Goal: Check status: Check status

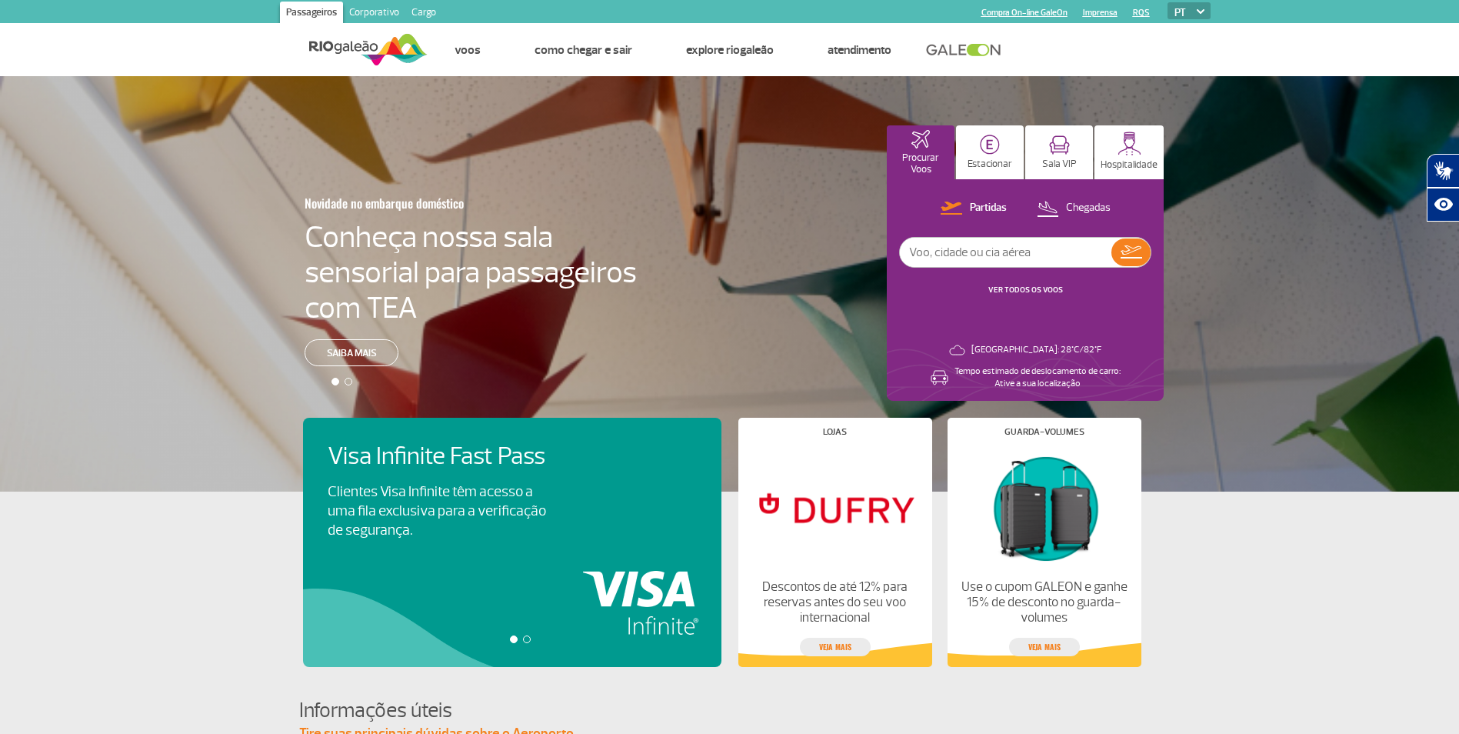
click at [1039, 289] on link "VER TODOS OS VOOS" at bounding box center [1025, 290] width 75 height 10
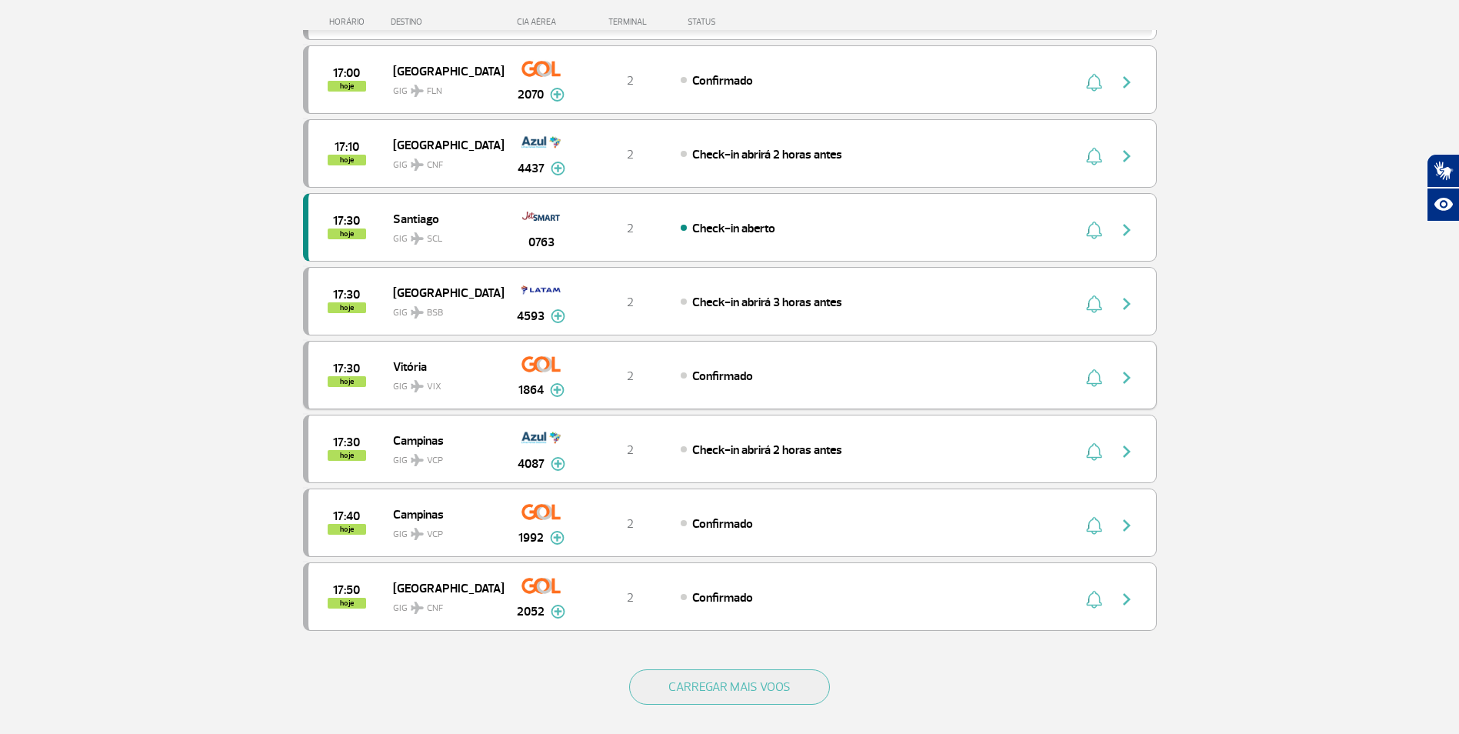
scroll to position [1154, 0]
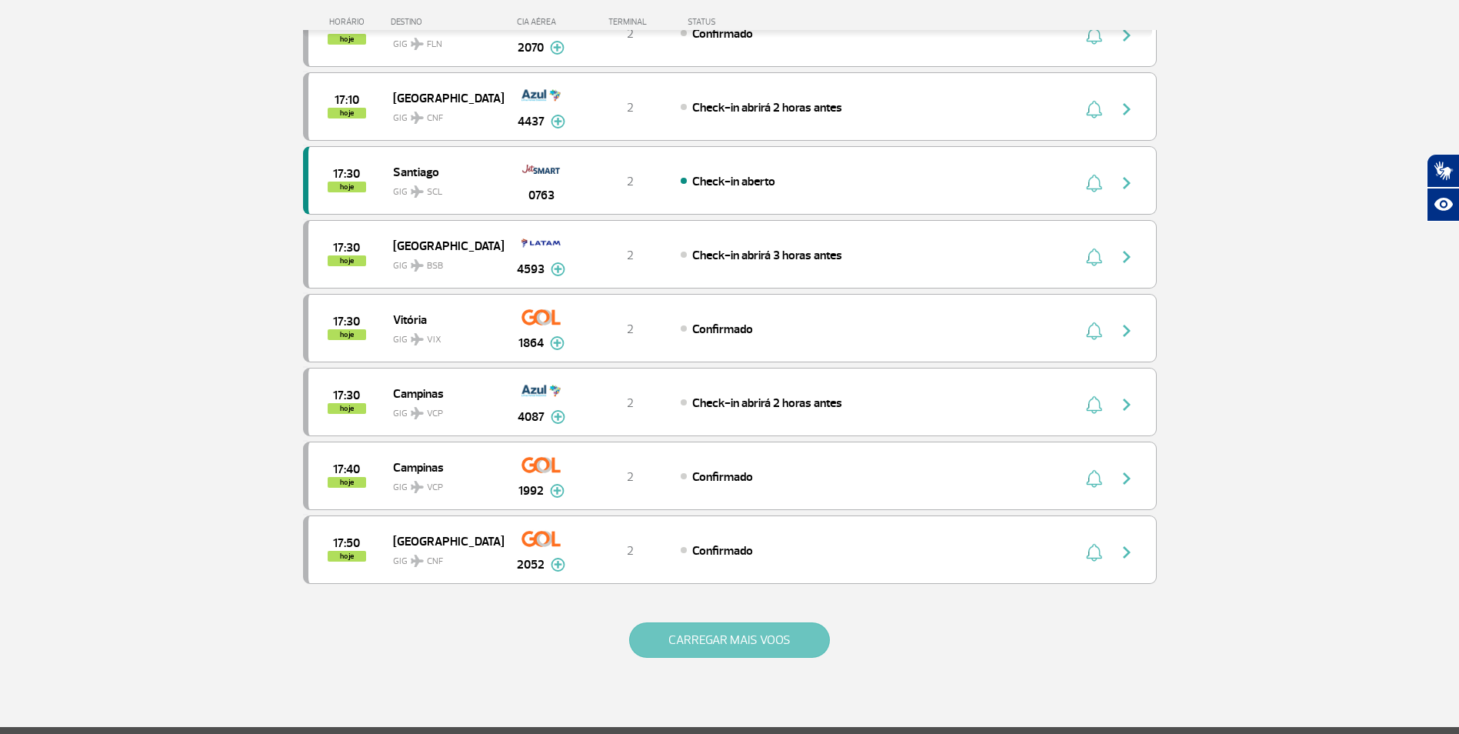
click at [741, 638] on button "CARREGAR MAIS VOOS" at bounding box center [729, 639] width 201 height 35
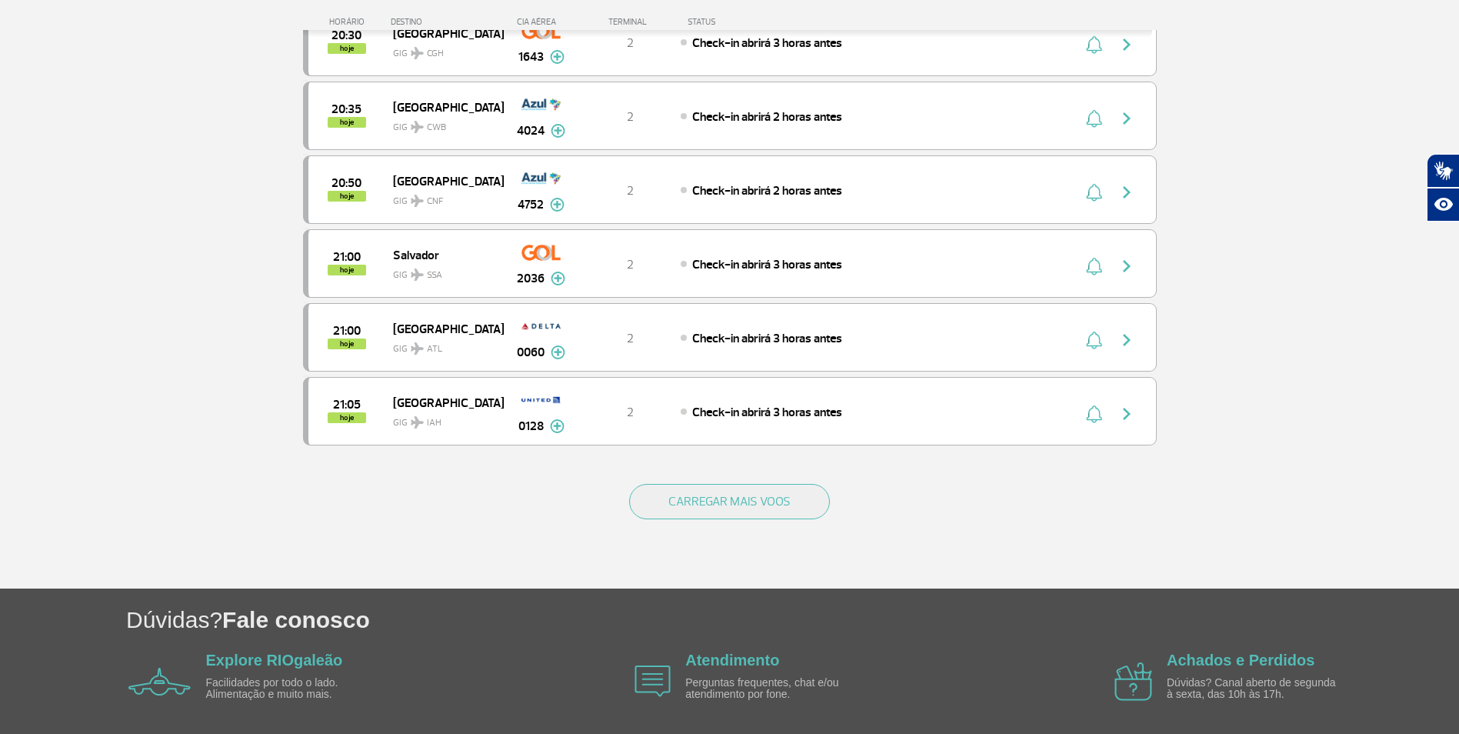
scroll to position [2826, 0]
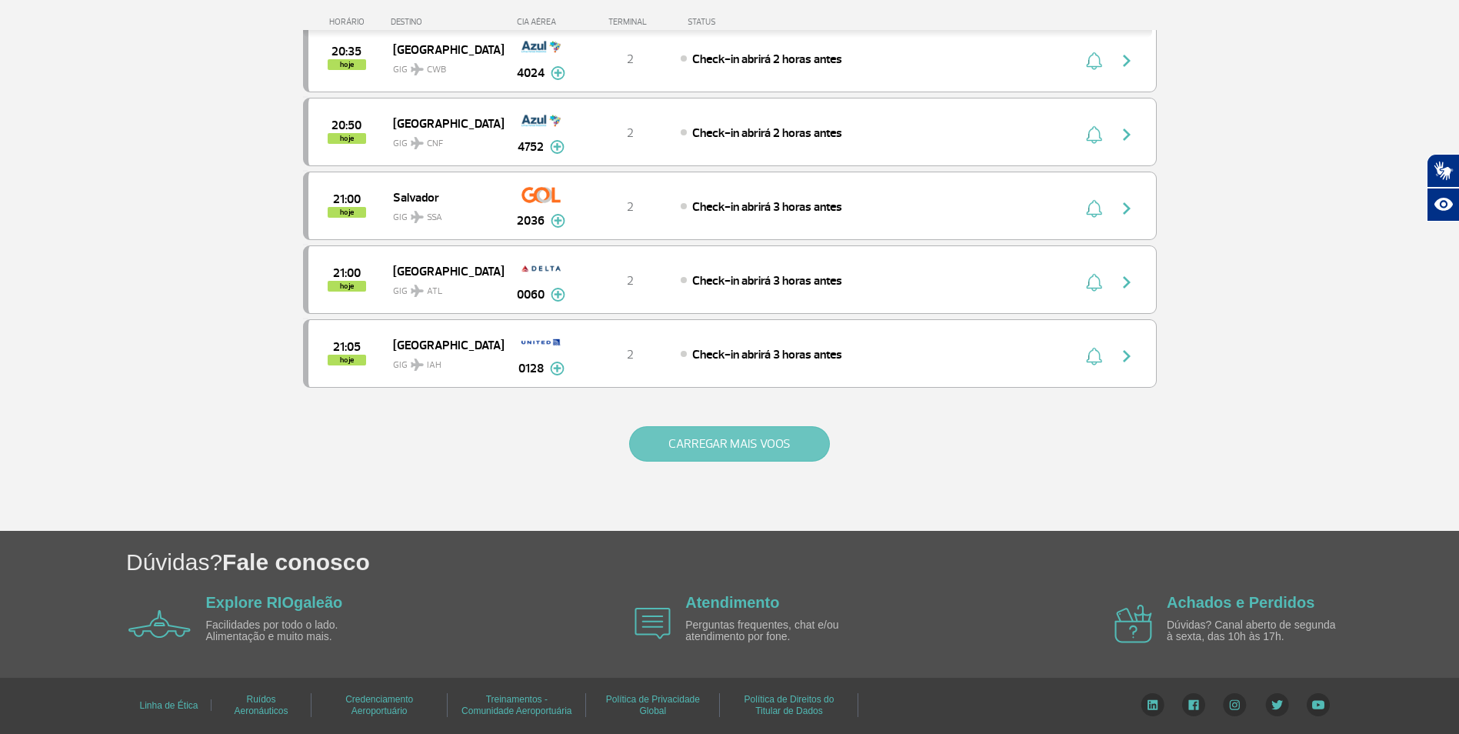
click at [744, 435] on button "CARREGAR MAIS VOOS" at bounding box center [729, 443] width 201 height 35
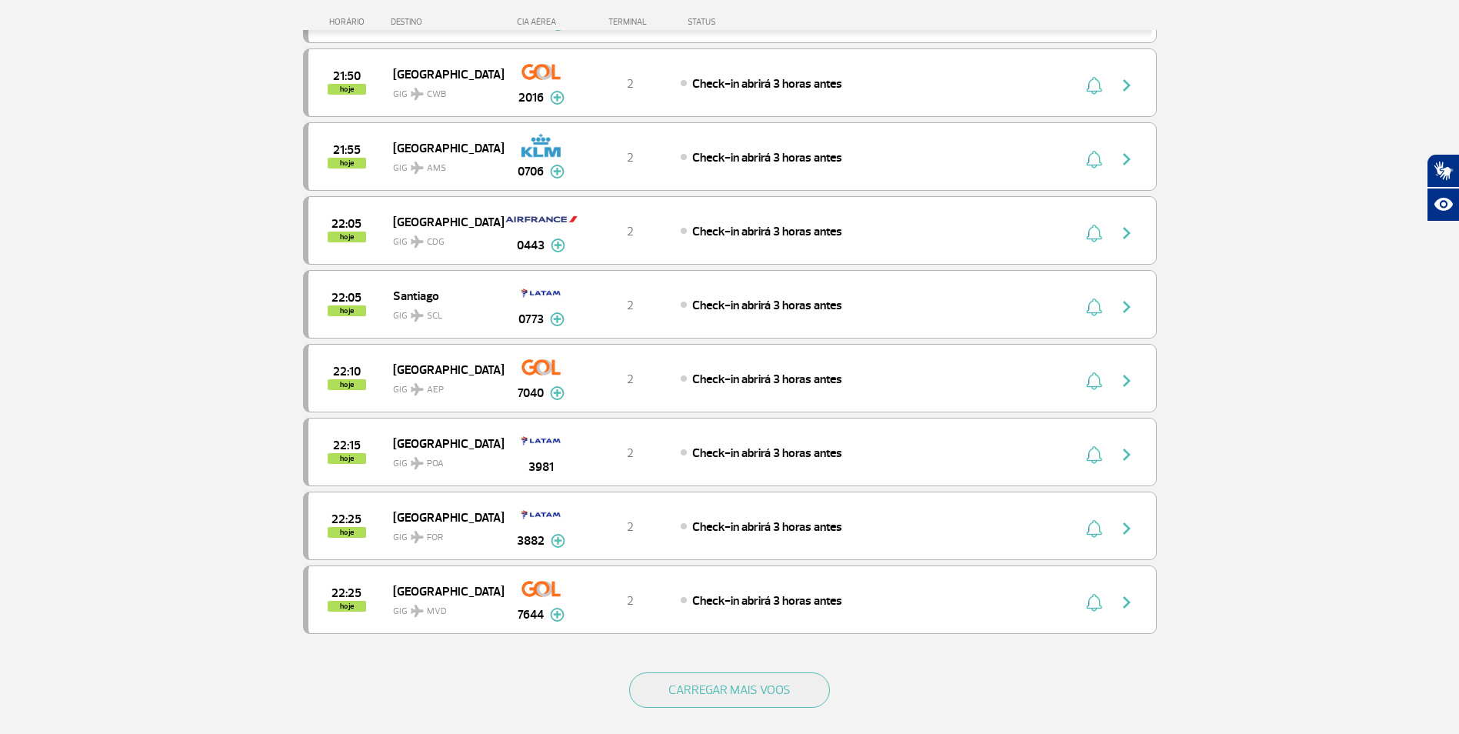
scroll to position [4303, 0]
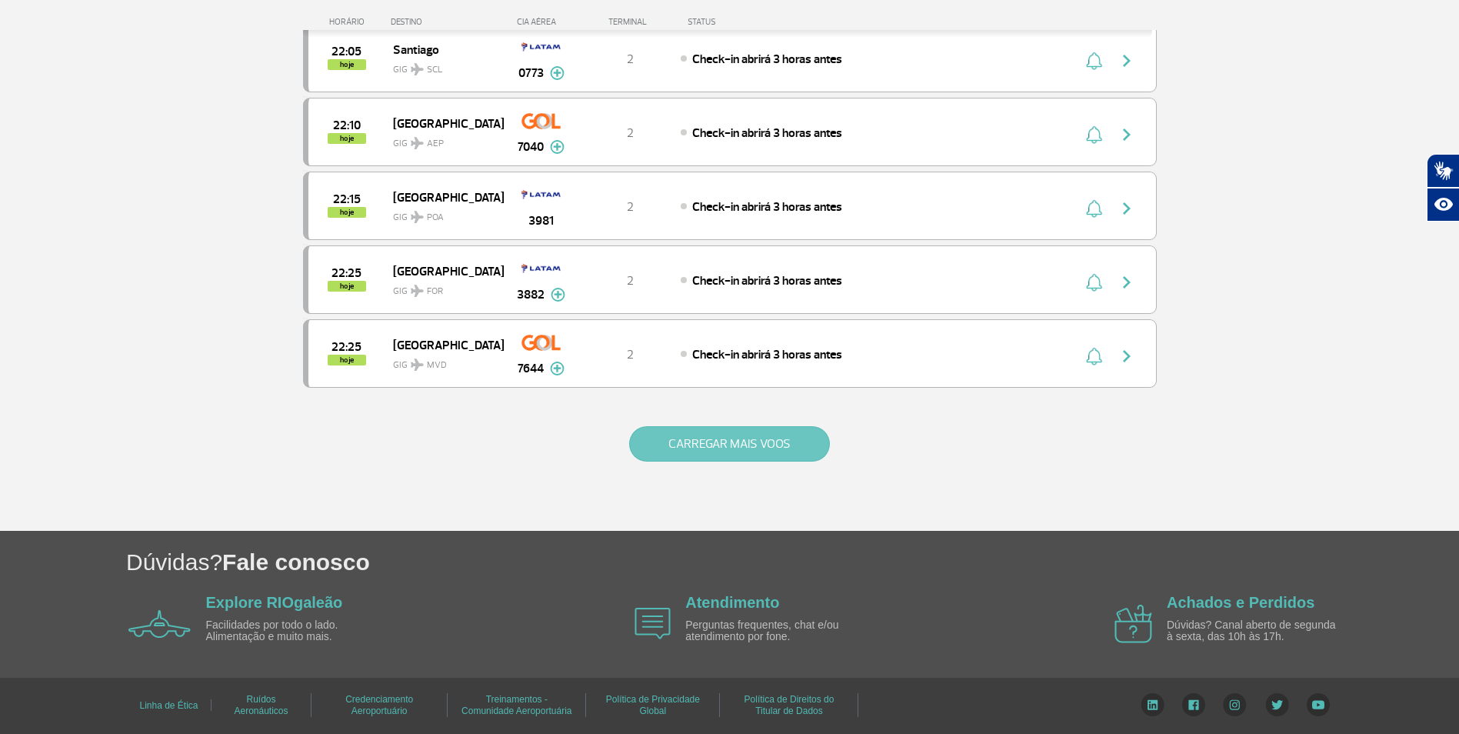
click at [738, 442] on button "CARREGAR MAIS VOOS" at bounding box center [729, 443] width 201 height 35
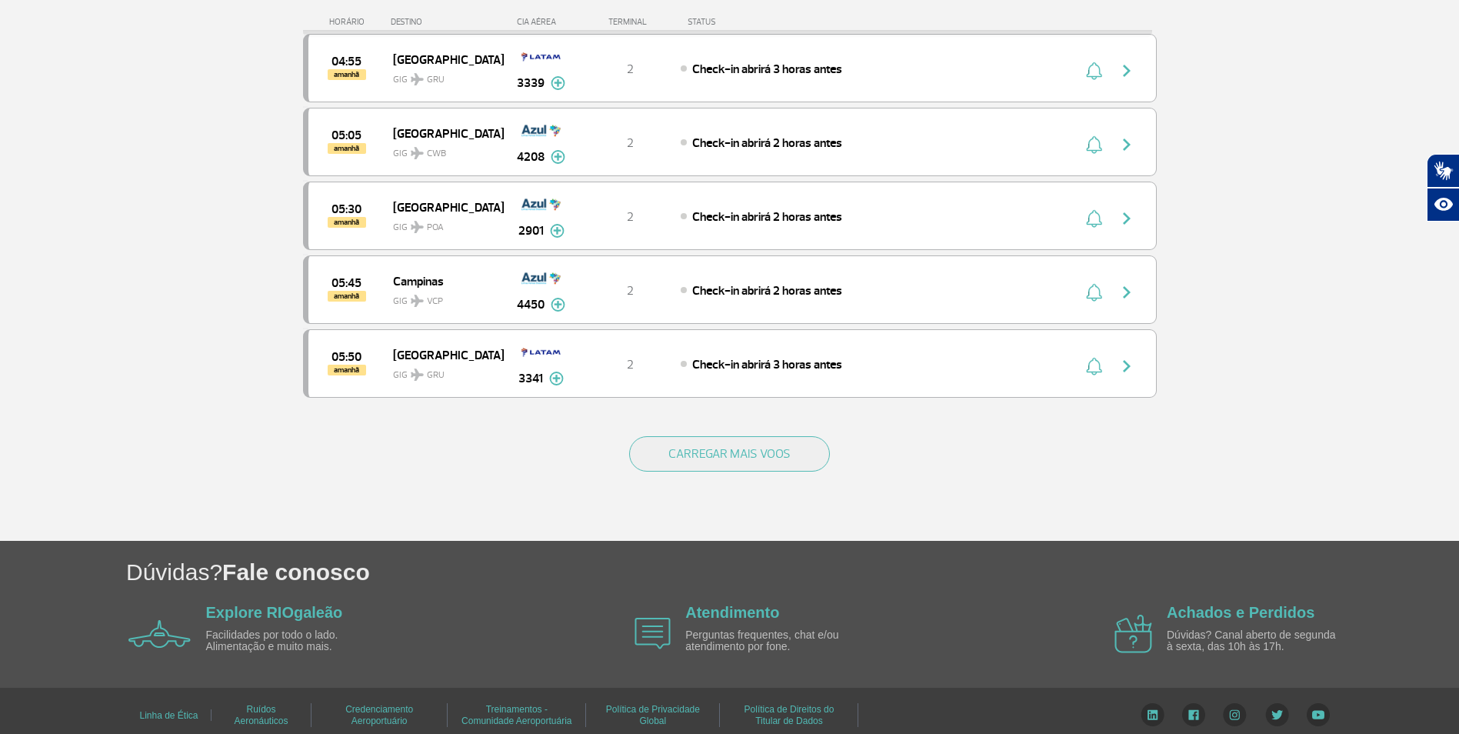
scroll to position [5779, 0]
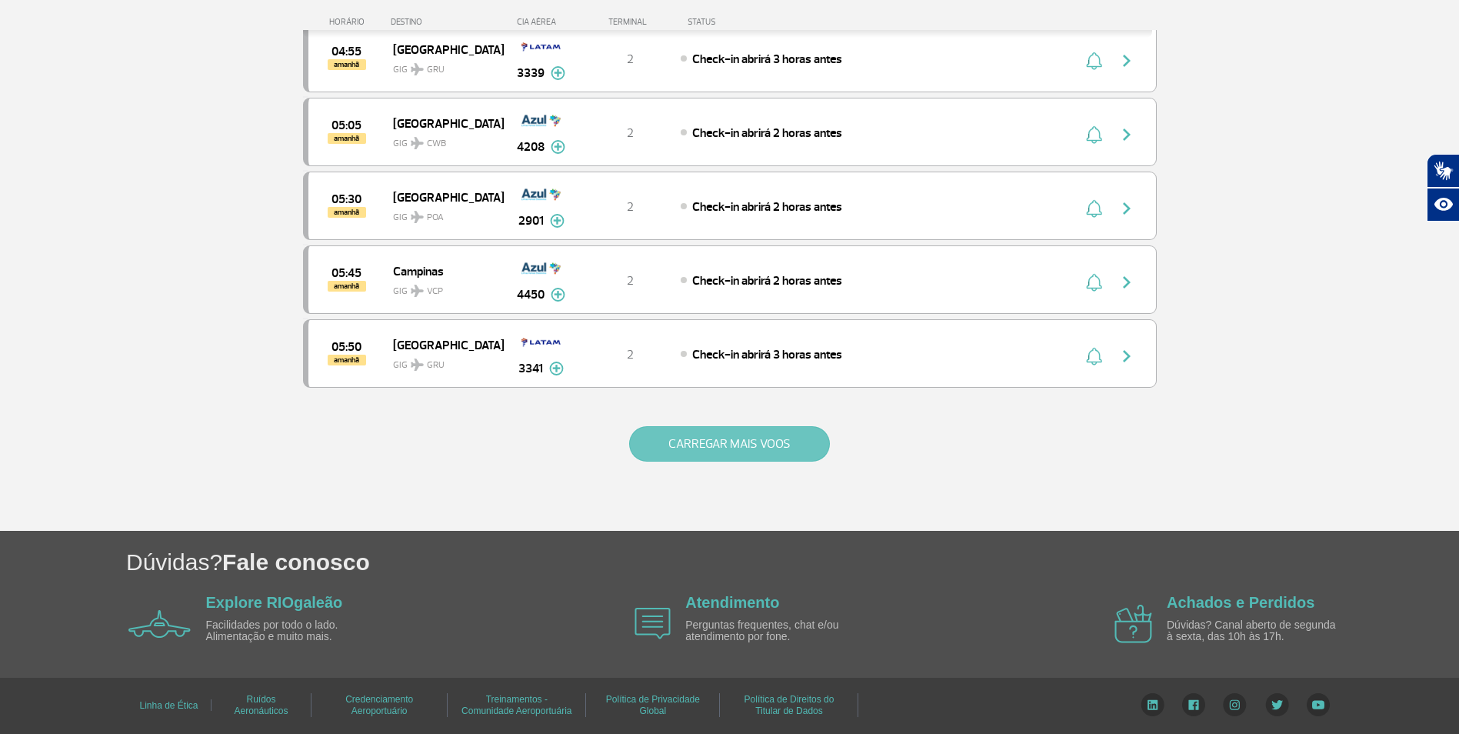
click at [736, 438] on button "CARREGAR MAIS VOOS" at bounding box center [729, 443] width 201 height 35
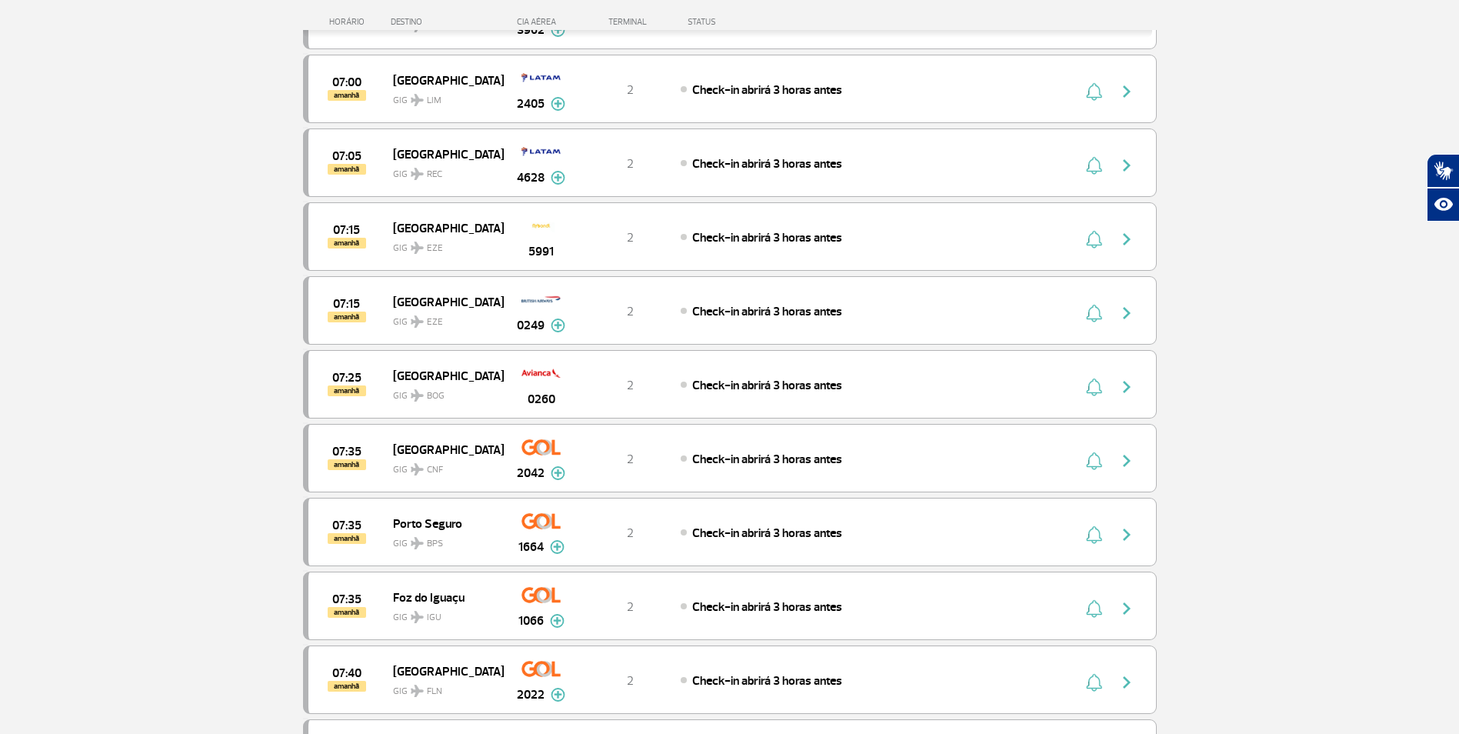
scroll to position [7164, 0]
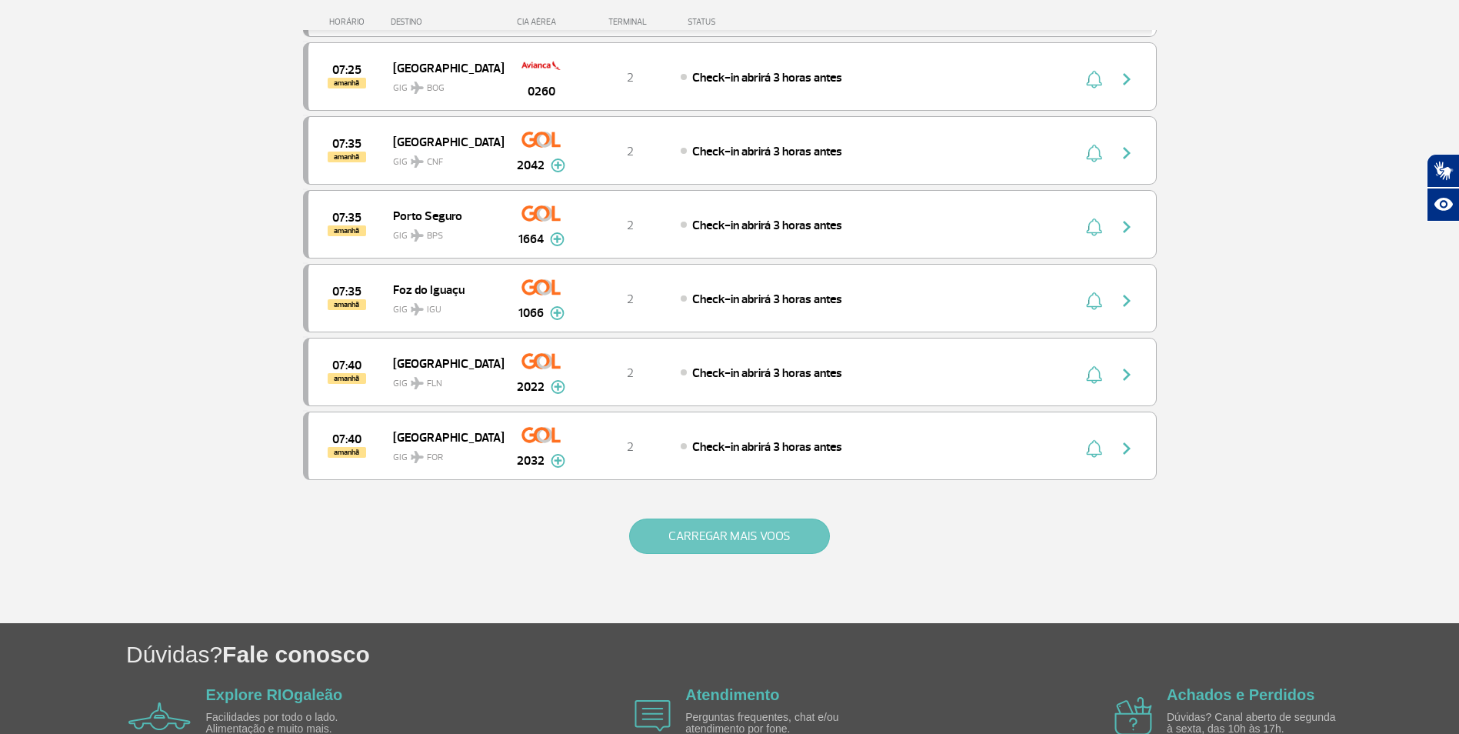
click at [744, 537] on button "CARREGAR MAIS VOOS" at bounding box center [729, 535] width 201 height 35
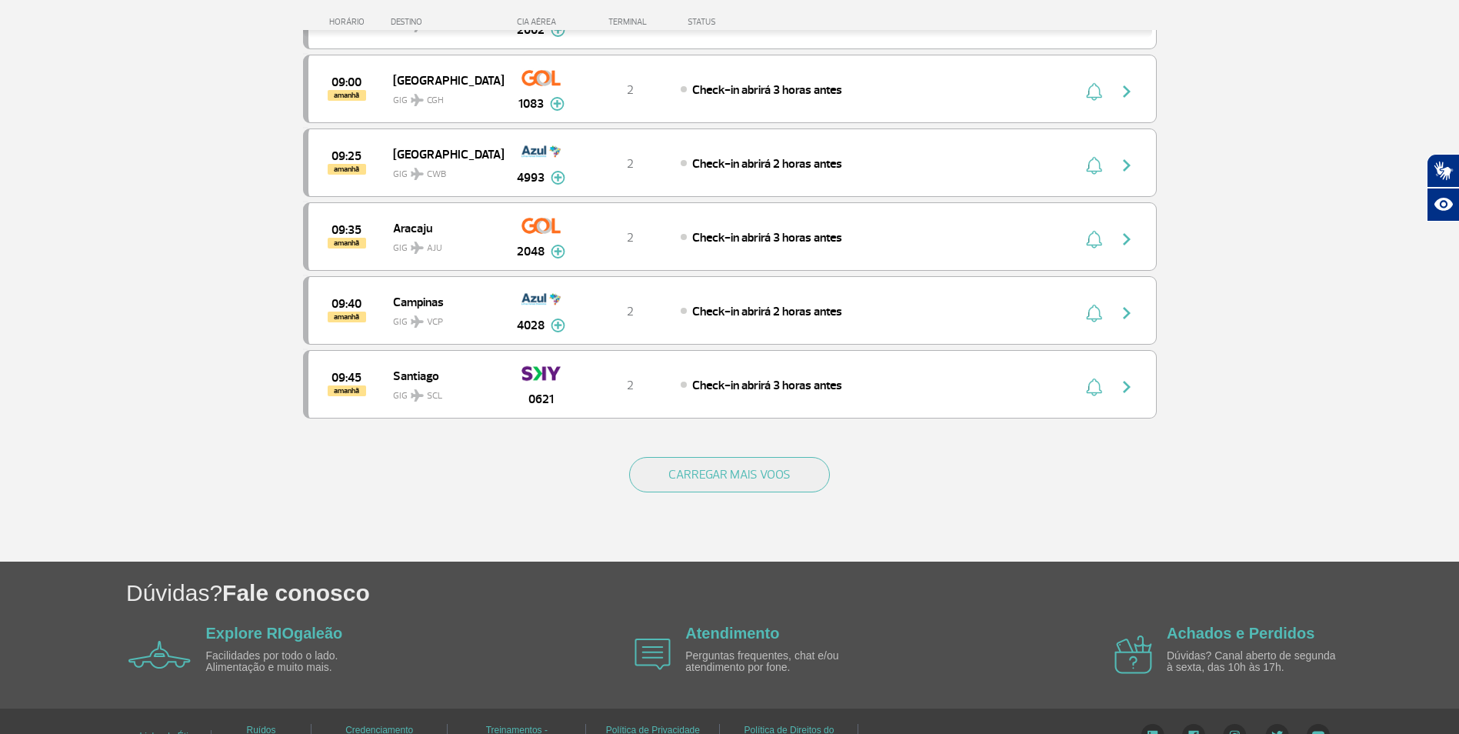
scroll to position [8732, 0]
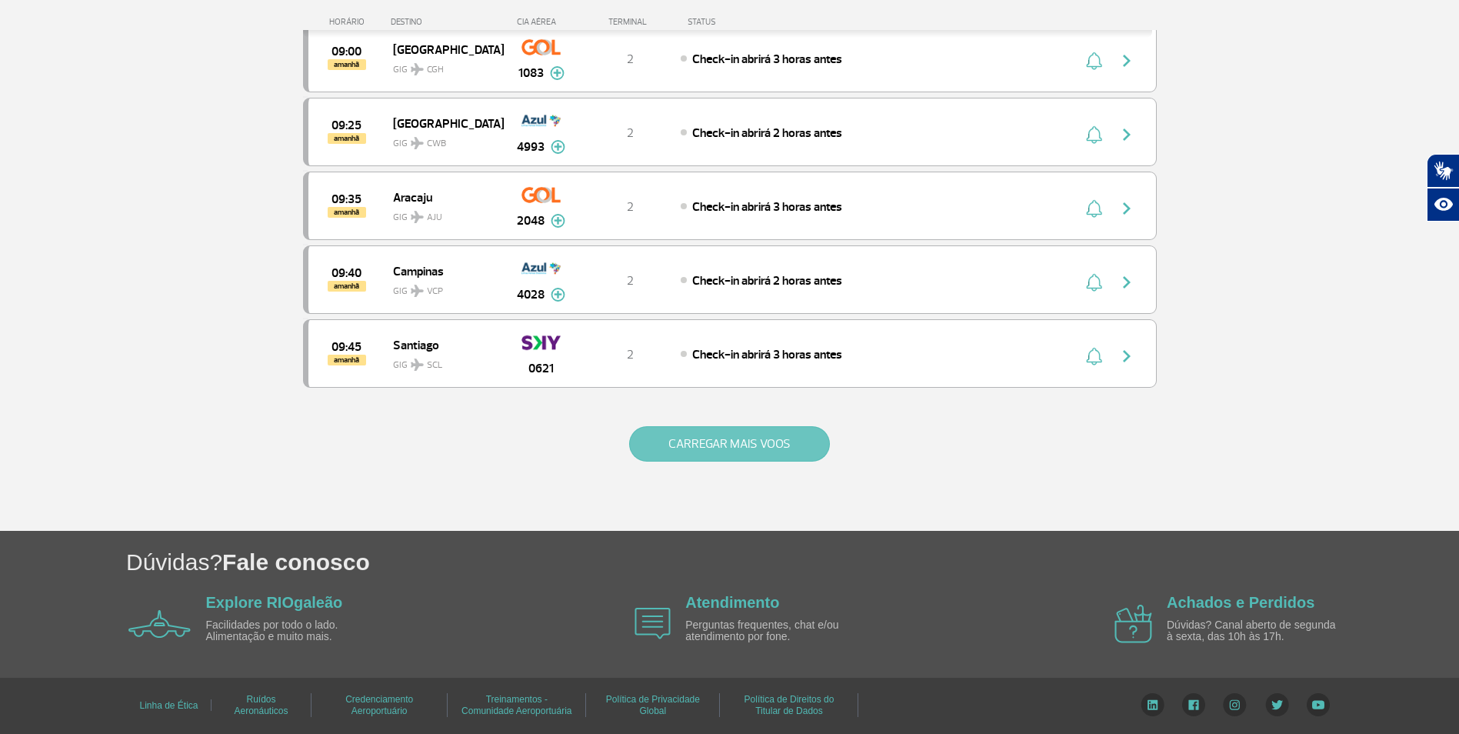
click at [749, 427] on button "CARREGAR MAIS VOOS" at bounding box center [729, 443] width 201 height 35
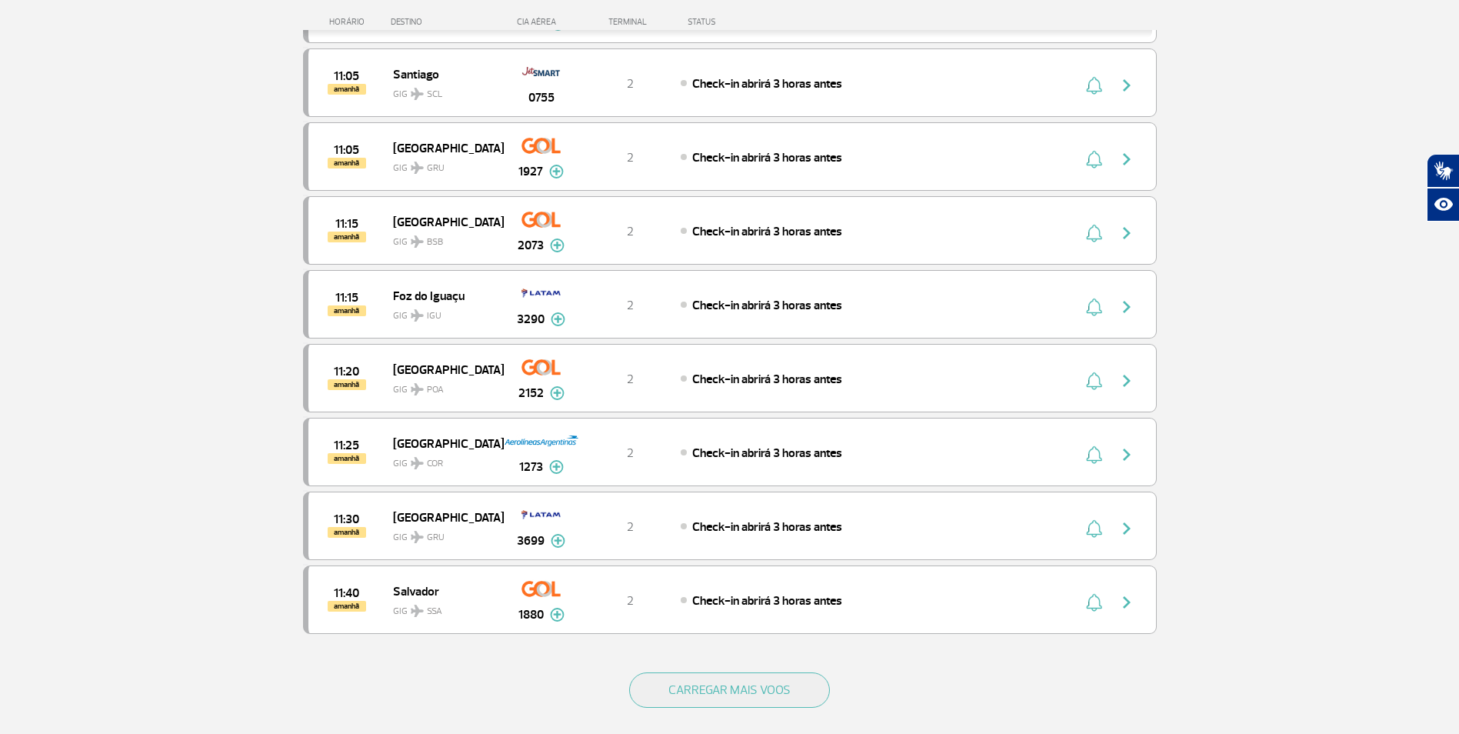
scroll to position [10194, 0]
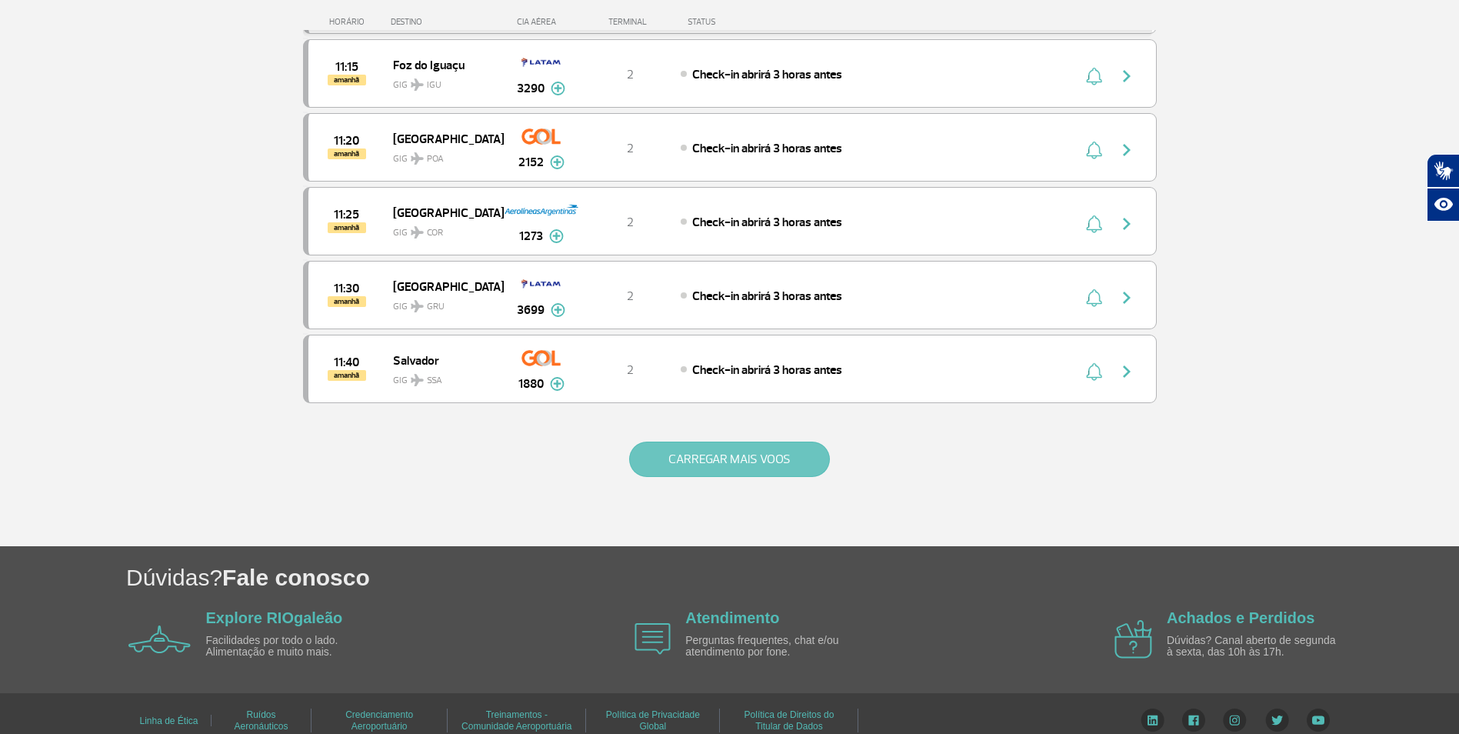
click at [738, 461] on button "CARREGAR MAIS VOOS" at bounding box center [729, 458] width 201 height 35
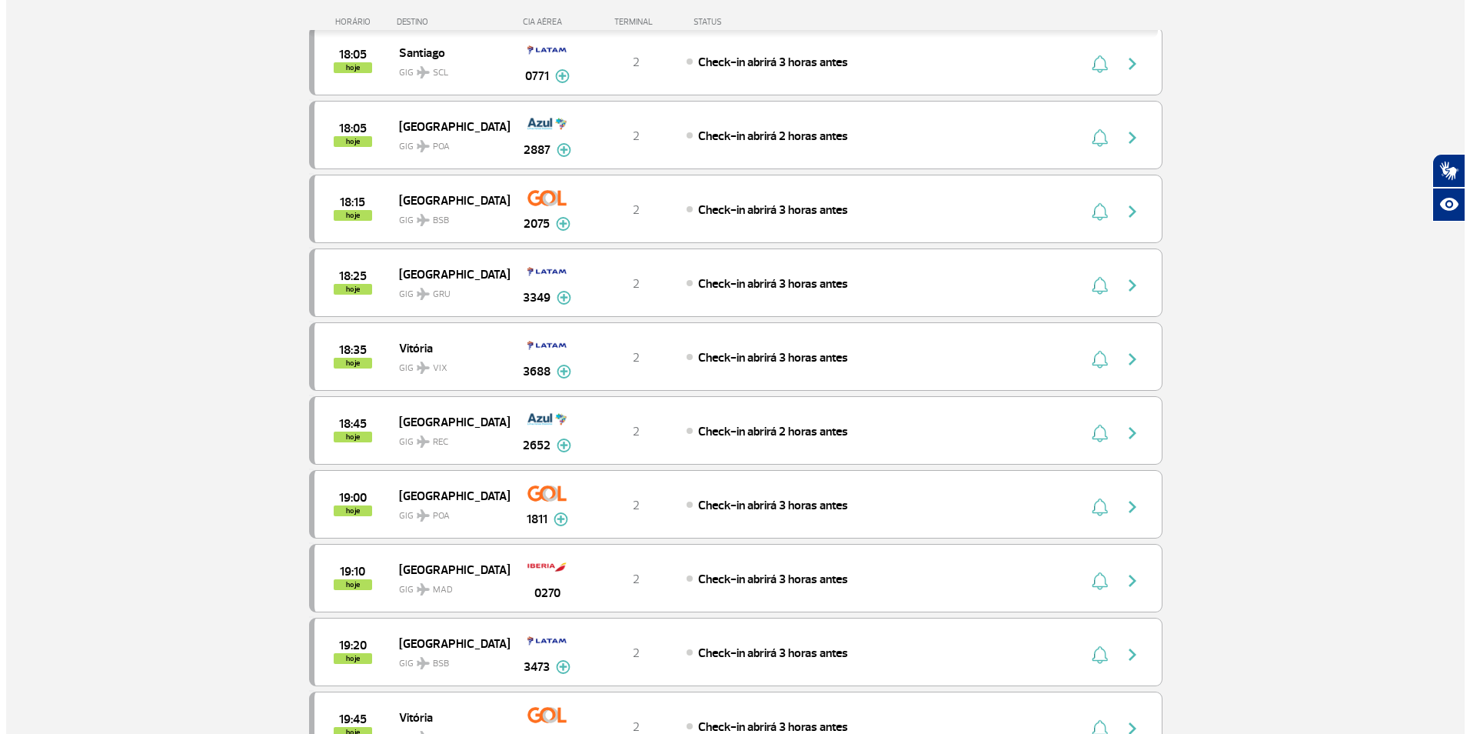
scroll to position [0, 0]
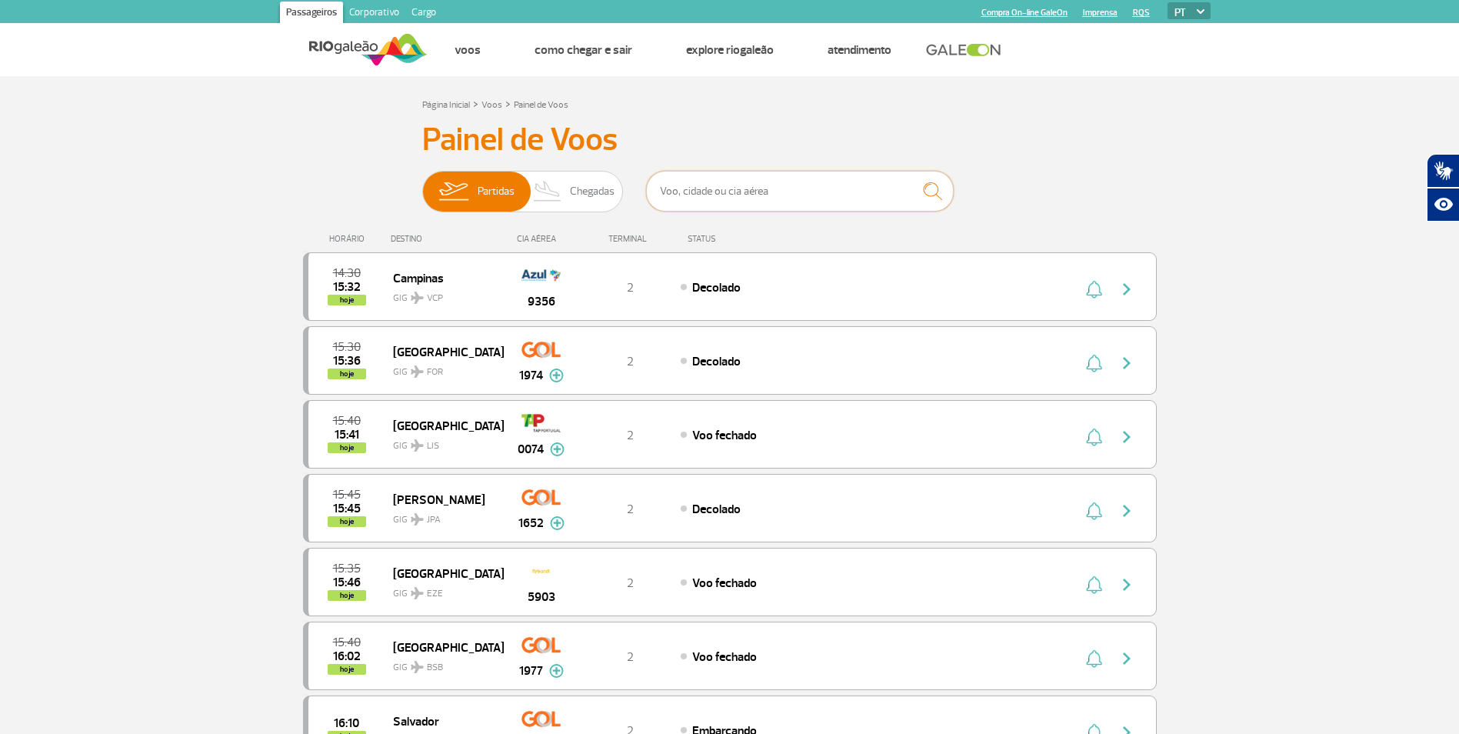
click at [762, 192] on input "text" at bounding box center [800, 191] width 308 height 41
type input "2048"
